Goal: Use online tool/utility: Utilize a website feature to perform a specific function

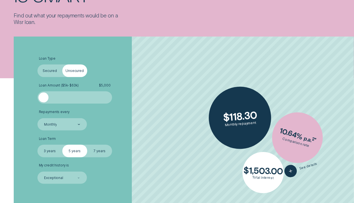
scroll to position [86, 0]
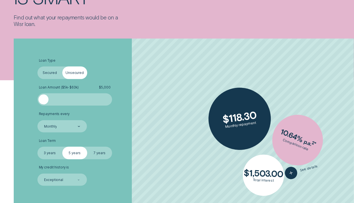
click at [42, 73] on label "Secured" at bounding box center [49, 73] width 25 height 13
click at [37, 67] on input "Secured" at bounding box center [37, 67] width 0 height 0
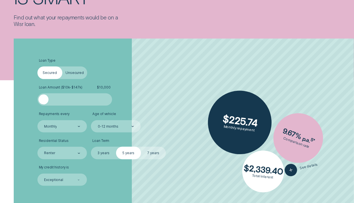
click at [41, 99] on div at bounding box center [44, 100] width 10 height 10
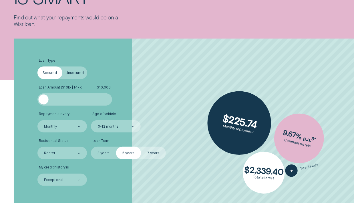
click at [51, 98] on div at bounding box center [74, 100] width 62 height 10
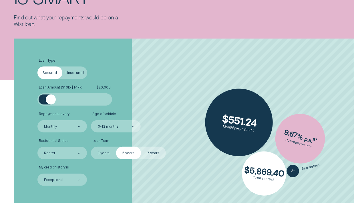
click at [51, 98] on div at bounding box center [51, 100] width 10 height 10
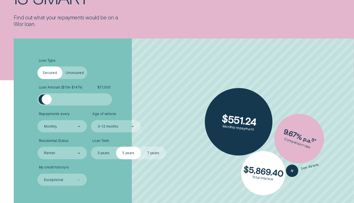
click at [47, 98] on div at bounding box center [47, 100] width 10 height 10
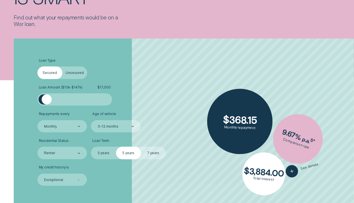
scroll to position [114, 0]
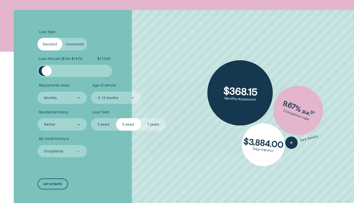
click at [71, 41] on label "Unsecured" at bounding box center [74, 44] width 25 height 13
click at [62, 38] on input "Unsecured" at bounding box center [62, 38] width 0 height 0
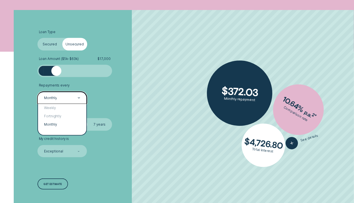
click at [77, 96] on div "Monthly" at bounding box center [61, 98] width 37 height 5
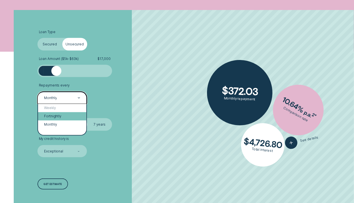
click at [53, 113] on div "Fortnightly" at bounding box center [62, 116] width 48 height 8
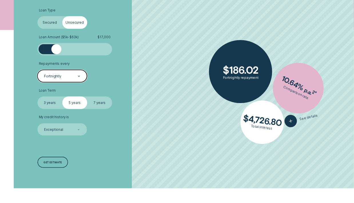
scroll to position [171, 0]
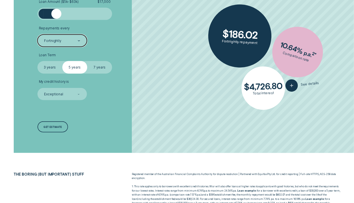
click at [53, 69] on label "3 years" at bounding box center [49, 67] width 25 height 13
click at [37, 61] on input "3 years" at bounding box center [37, 61] width 0 height 0
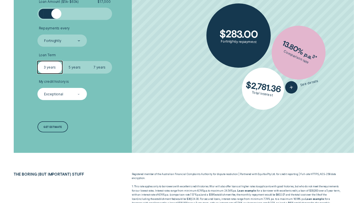
click at [78, 94] on icon at bounding box center [79, 94] width 2 height 1
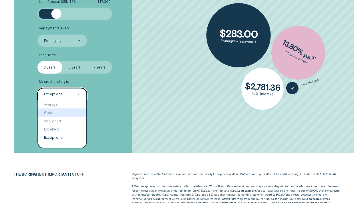
click at [67, 109] on div "Good" at bounding box center [62, 113] width 48 height 8
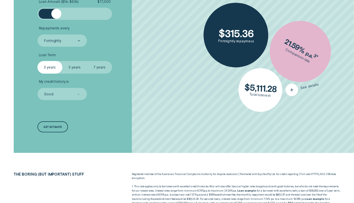
click at [293, 91] on icon "button" at bounding box center [292, 90] width 8 height 10
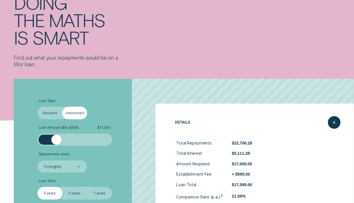
scroll to position [29, 0]
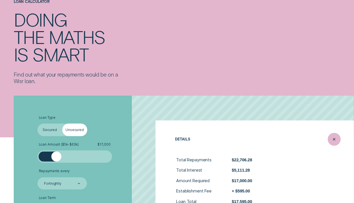
click at [334, 140] on line "Close loan details" at bounding box center [334, 139] width 2 height 2
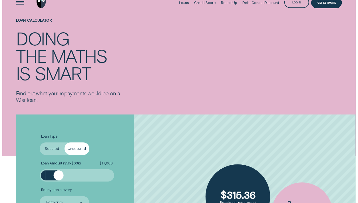
scroll to position [0, 0]
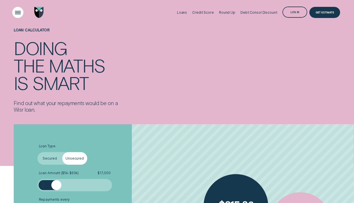
click at [13, 14] on div "Open Menu" at bounding box center [18, 13] width 16 height 16
